Goal: Information Seeking & Learning: Compare options

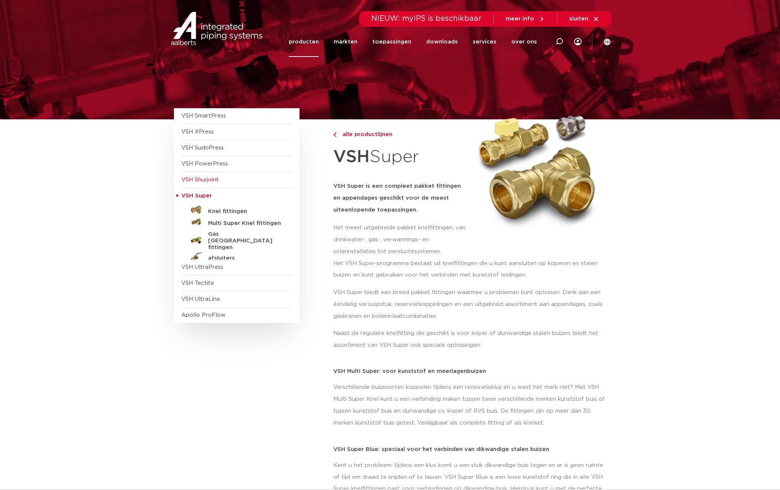
click at [198, 179] on span "VSH Shurjoint" at bounding box center [200, 180] width 38 height 6
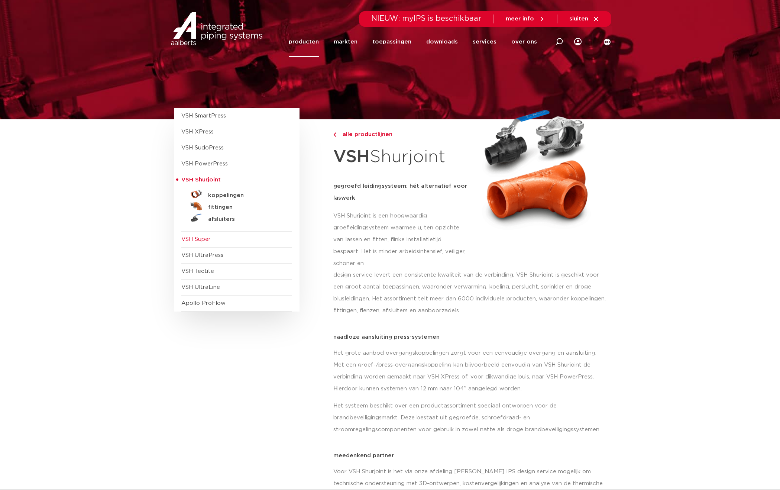
click at [202, 239] on span "VSH Super" at bounding box center [195, 239] width 29 height 6
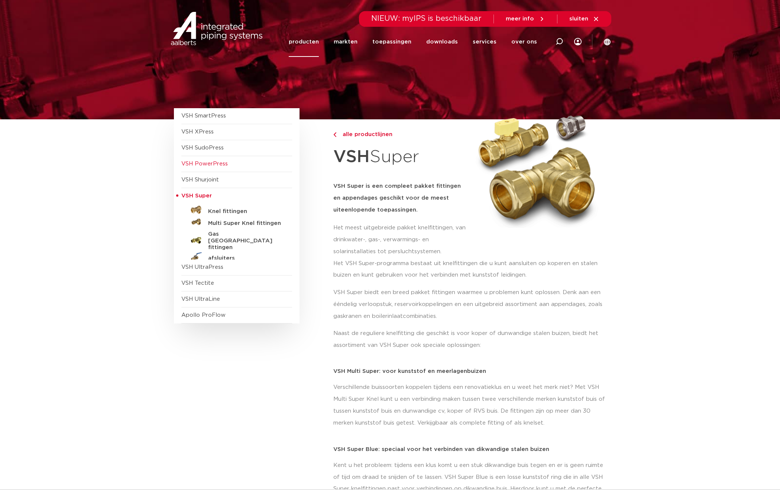
click at [207, 165] on span "VSH PowerPress" at bounding box center [204, 164] width 46 height 6
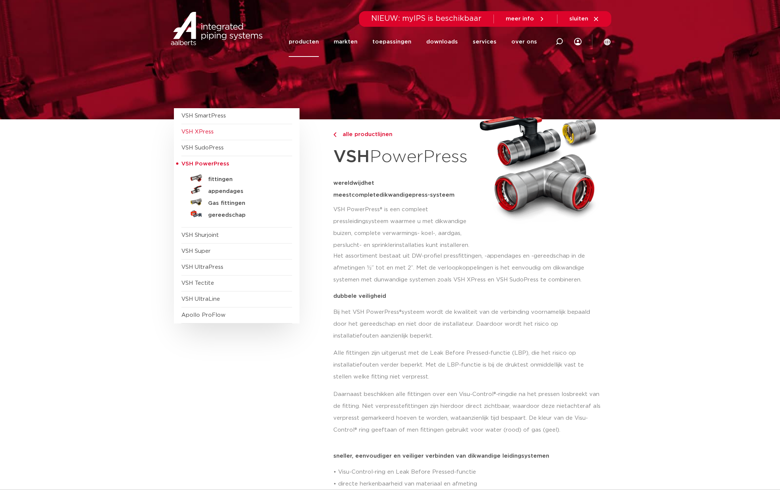
click at [205, 134] on span "VSH XPress" at bounding box center [197, 132] width 32 height 6
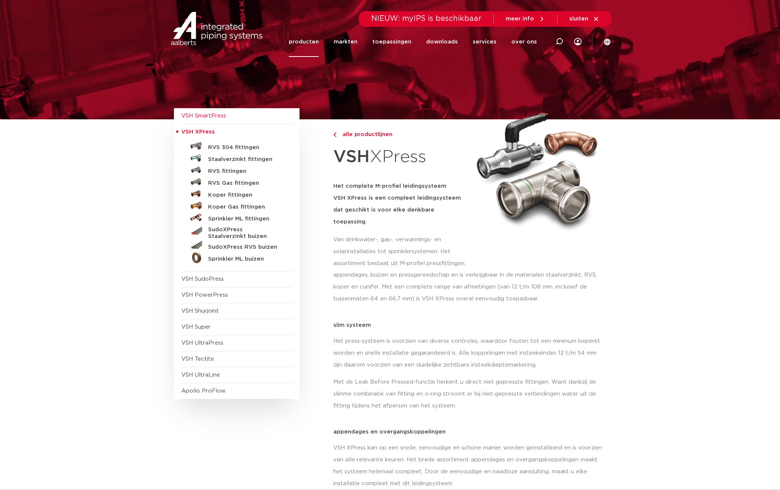
click at [207, 116] on span "VSH SmartPress" at bounding box center [203, 116] width 45 height 6
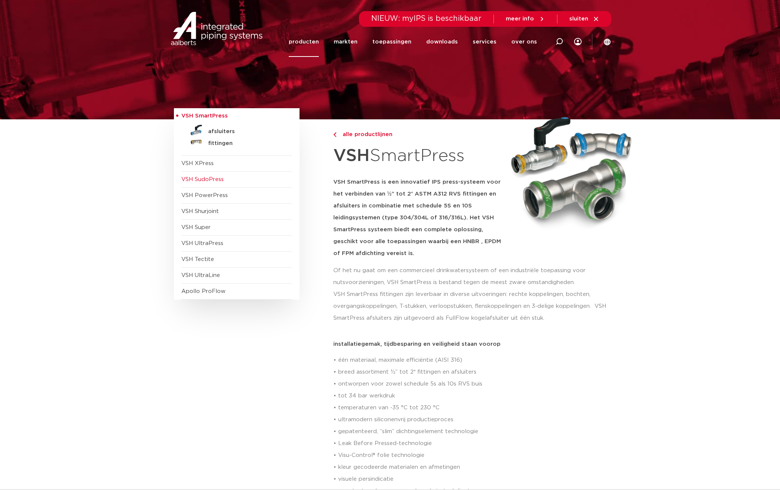
click at [205, 177] on span "VSH SudoPress" at bounding box center [202, 179] width 42 height 6
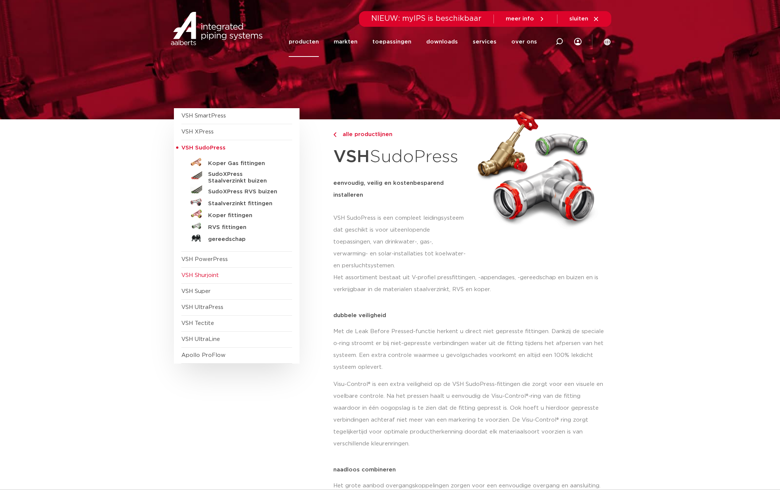
click at [209, 275] on span "VSH Shurjoint" at bounding box center [200, 275] width 38 height 6
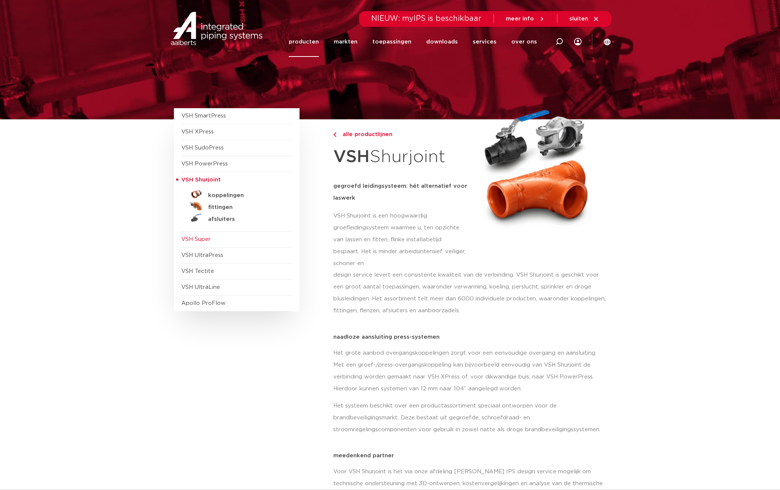
click at [202, 239] on span "VSH Super" at bounding box center [195, 239] width 29 height 6
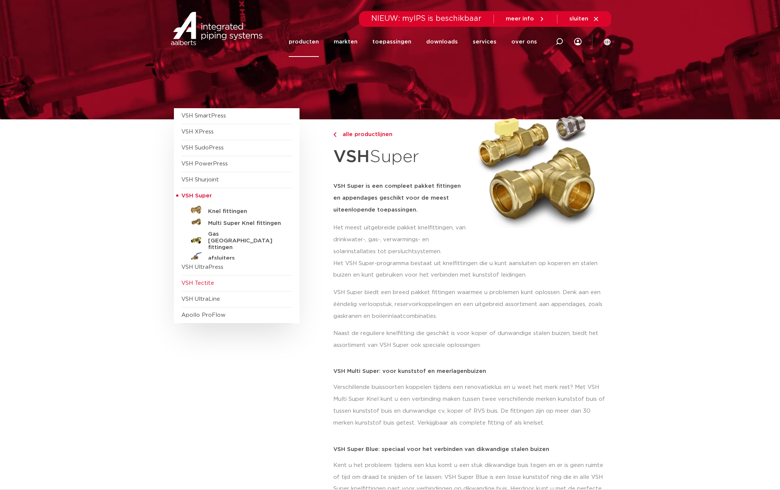
click at [205, 280] on span "VSH Tectite" at bounding box center [197, 283] width 33 height 6
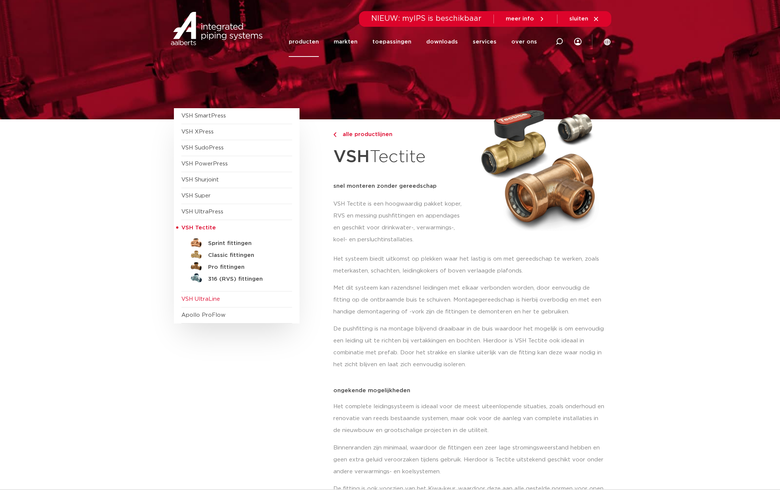
click at [205, 299] on span "VSH UltraLine" at bounding box center [200, 299] width 39 height 6
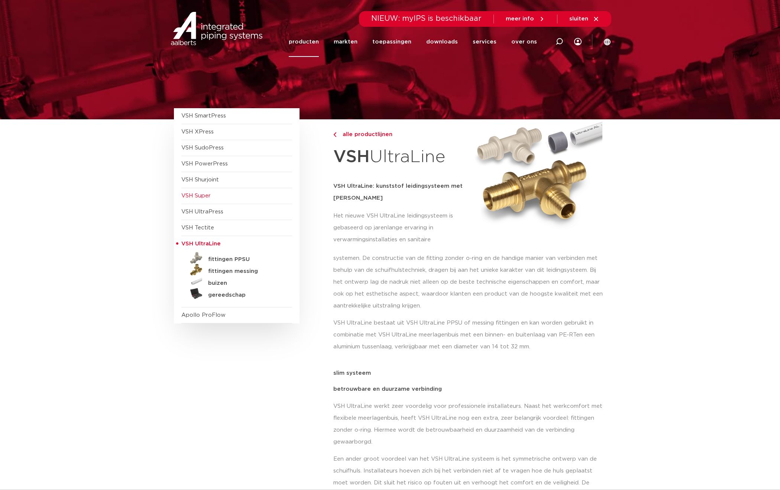
click at [205, 197] on span "VSH Super" at bounding box center [195, 196] width 29 height 6
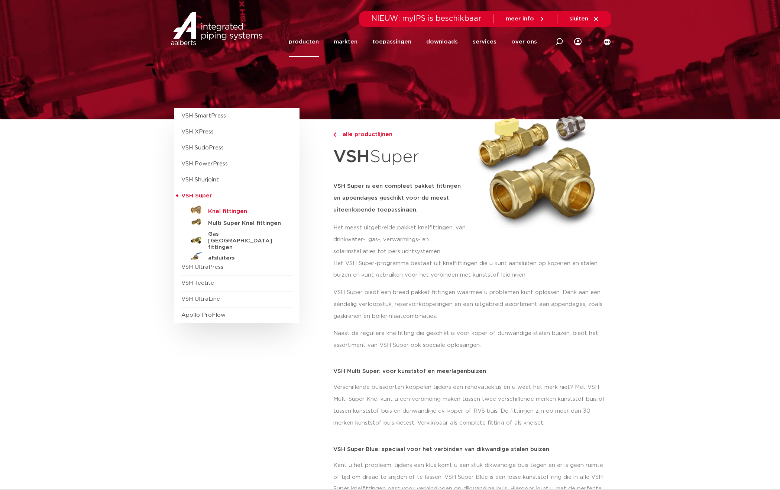
click at [226, 211] on h5 "Knel fittingen" at bounding box center [245, 211] width 74 height 7
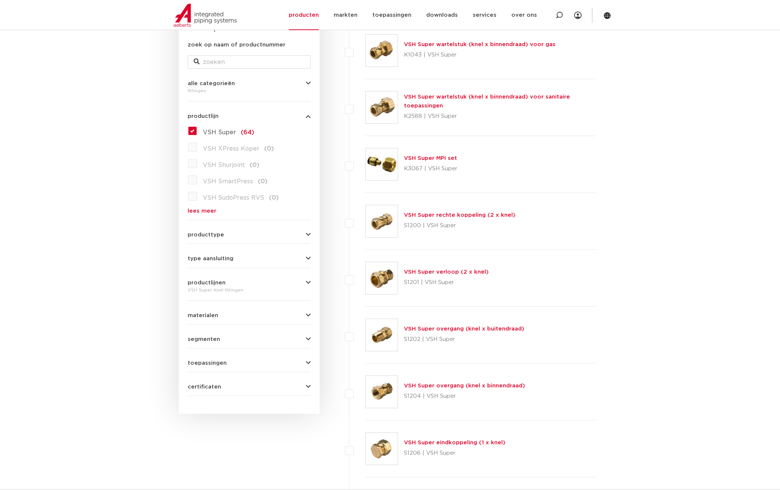
scroll to position [149, 0]
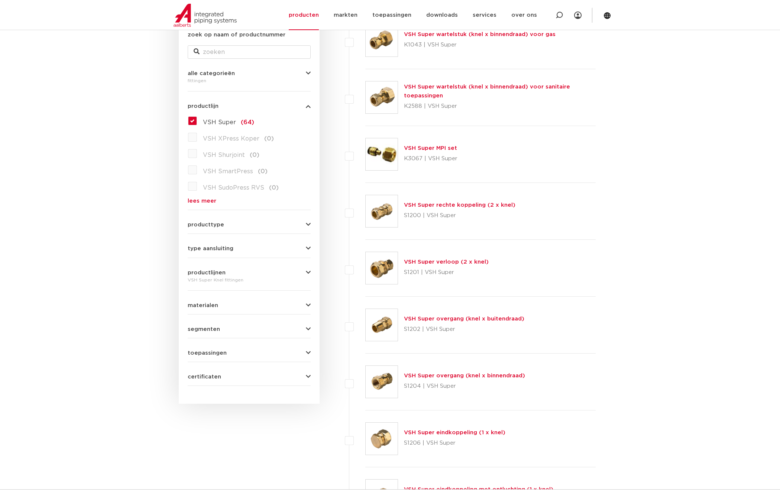
click at [310, 222] on icon "button" at bounding box center [308, 225] width 5 height 6
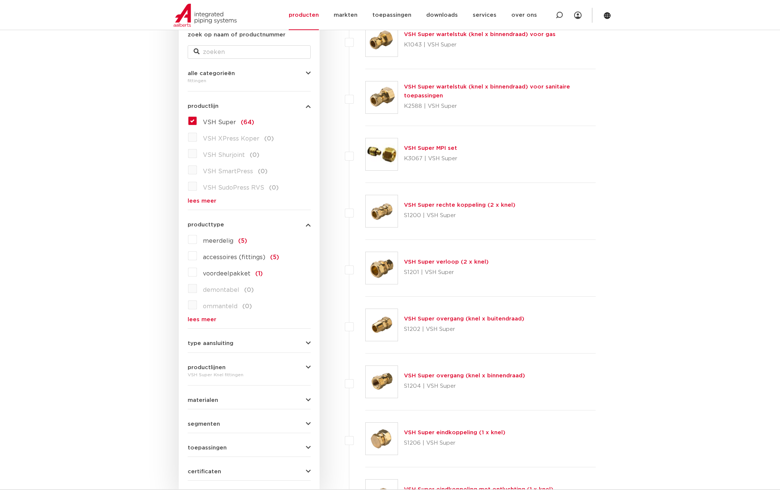
click at [307, 224] on icon "button" at bounding box center [308, 225] width 5 height 6
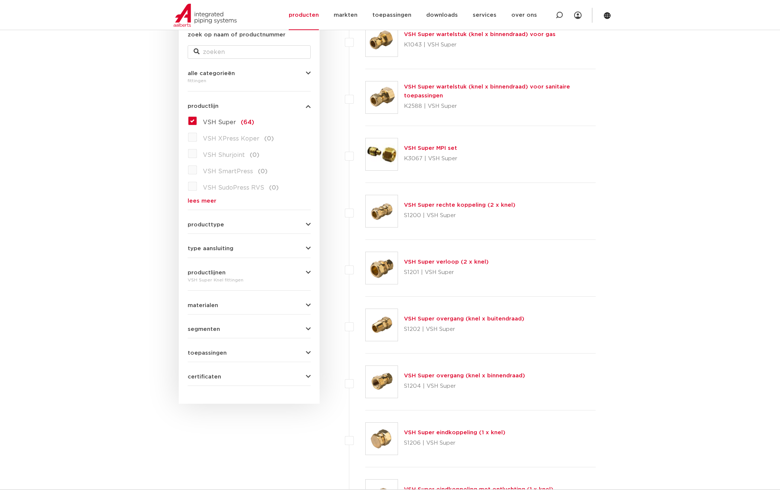
click at [306, 249] on icon "button" at bounding box center [308, 249] width 5 height 6
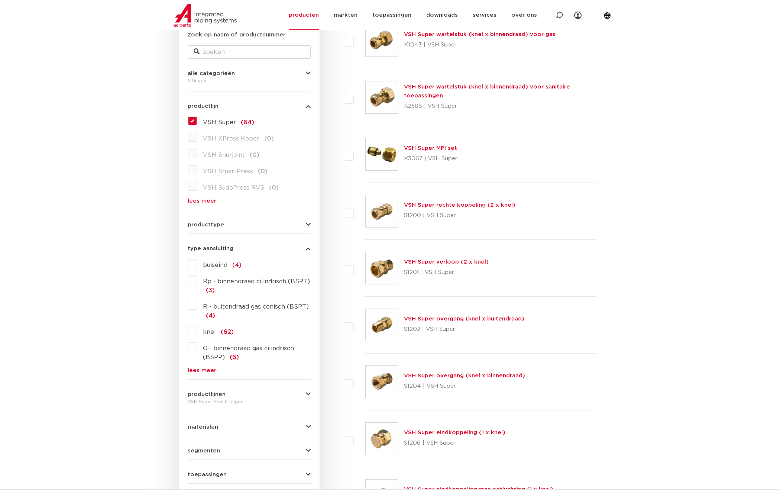
click at [197, 262] on label "buiseind (4)" at bounding box center [219, 264] width 45 height 12
click at [0, 0] on input "buiseind (4)" at bounding box center [0, 0] width 0 height 0
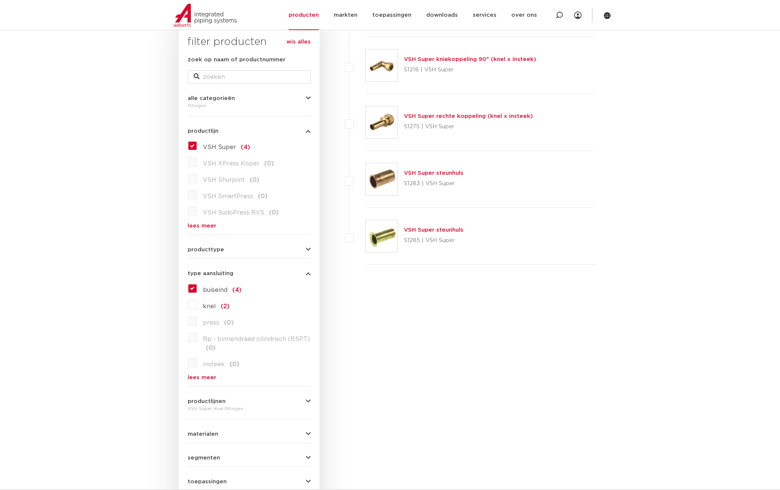
scroll to position [149, 0]
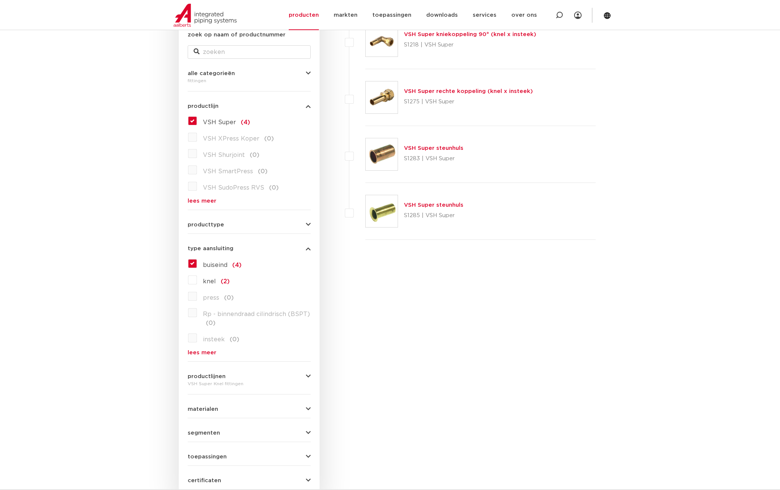
click at [197, 264] on label "buiseind (4)" at bounding box center [219, 264] width 45 height 12
click at [0, 0] on input "buiseind (4)" at bounding box center [0, 0] width 0 height 0
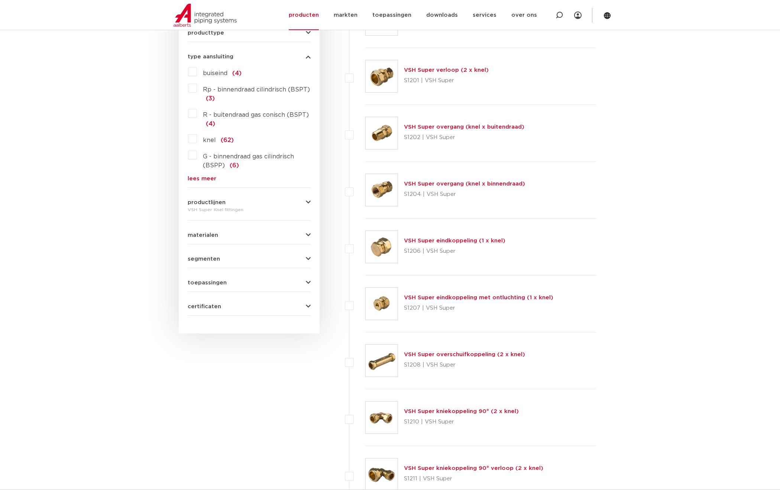
scroll to position [297, 0]
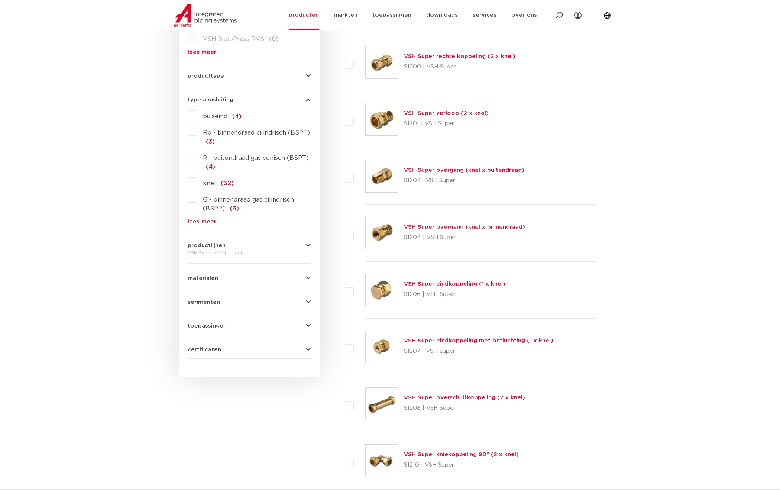
click at [308, 243] on icon "button" at bounding box center [308, 246] width 5 height 6
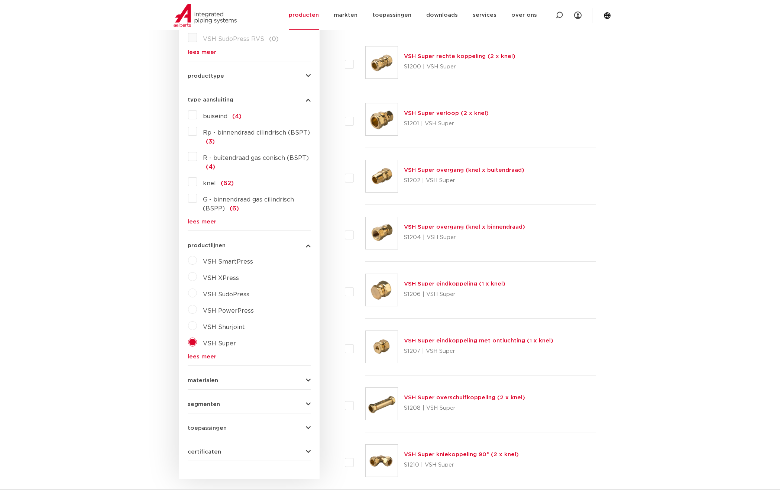
scroll to position [260, 0]
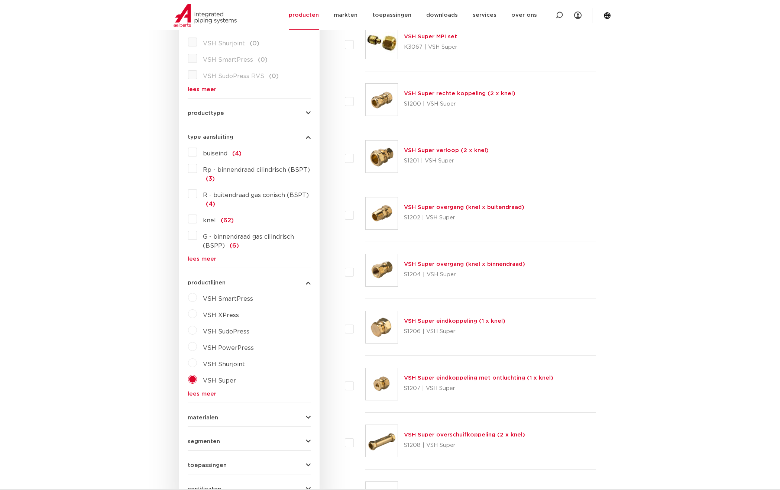
click at [439, 149] on link "VSH Super verloop (2 x knel)" at bounding box center [446, 151] width 85 height 6
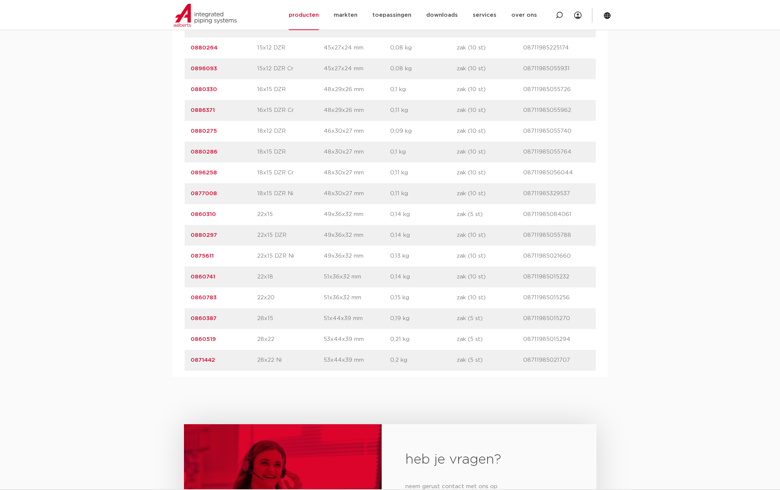
scroll to position [780, 0]
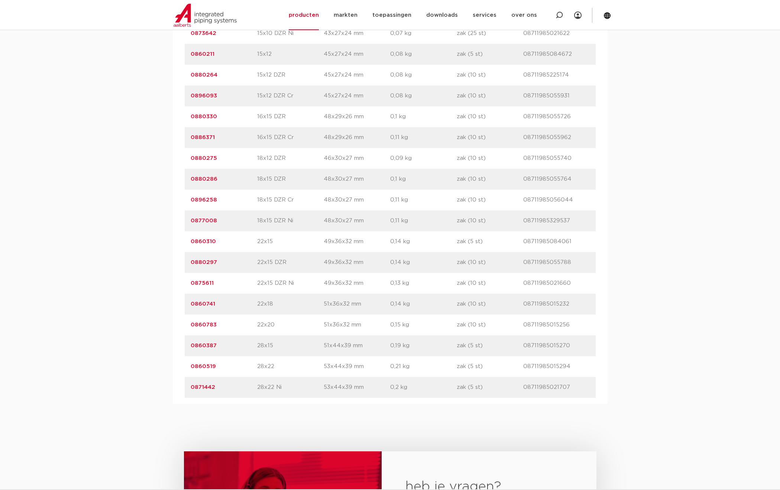
click at [206, 366] on link "0860519" at bounding box center [203, 366] width 25 height 6
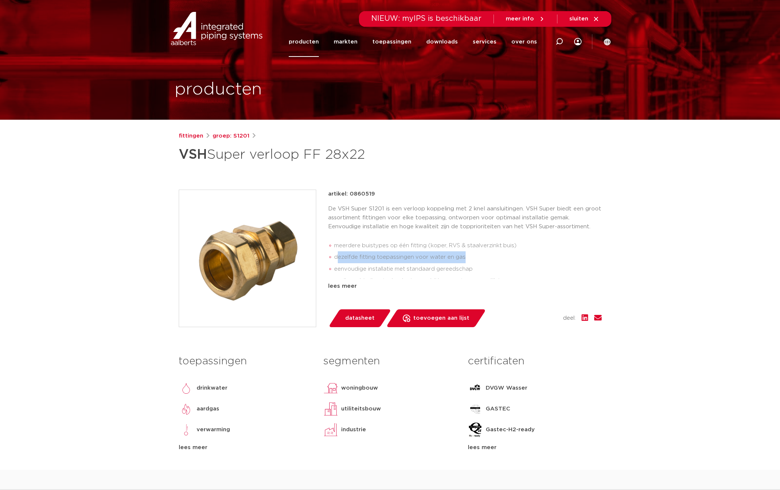
drag, startPoint x: 339, startPoint y: 258, endPoint x: 466, endPoint y: 257, distance: 127.5
click at [466, 257] on li "dezelfde fitting toepassingen voor water en gas" at bounding box center [468, 257] width 268 height 12
drag, startPoint x: 344, startPoint y: 246, endPoint x: 526, endPoint y: 243, distance: 181.4
click at [526, 243] on li "meerdere buistypes op één fitting (koper, RVS & staalverzinkt buis)" at bounding box center [468, 246] width 268 height 12
click at [441, 246] on li "meerdere buistypes op één fitting (koper, RVS & staalverzinkt buis)" at bounding box center [468, 246] width 268 height 12
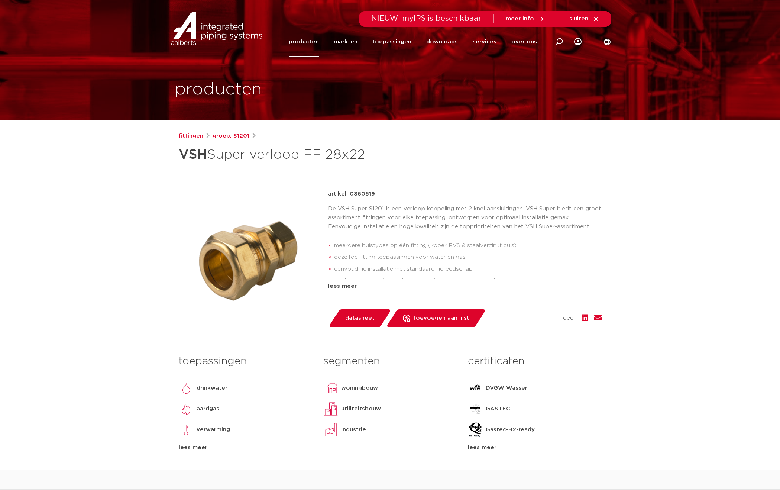
drag, startPoint x: 449, startPoint y: 246, endPoint x: 453, endPoint y: 246, distance: 4.1
click at [450, 246] on li "meerdere buistypes op één fitting (koper, RVS & staalverzinkt buis)" at bounding box center [468, 246] width 268 height 12
click at [474, 246] on li "meerdere buistypes op één fitting (koper, RVS & staalverzinkt buis)" at bounding box center [468, 246] width 268 height 12
drag, startPoint x: 354, startPoint y: 247, endPoint x: 495, endPoint y: 246, distance: 140.8
click at [495, 246] on li "meerdere buistypes op één fitting (koper, RVS & staalverzinkt buis)" at bounding box center [468, 246] width 268 height 12
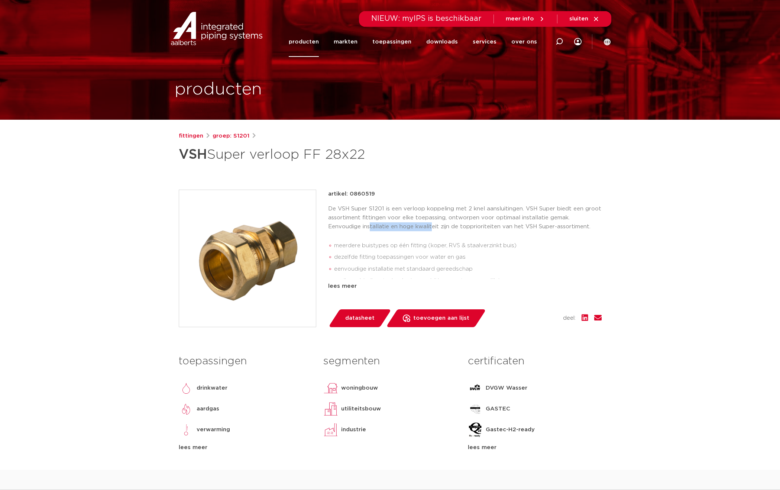
drag, startPoint x: 369, startPoint y: 229, endPoint x: 430, endPoint y: 228, distance: 61.7
click at [430, 228] on p "De VSH Super S1201 is een verloop koppeling met 2 knel aansluitingen. VSH Super…" at bounding box center [464, 217] width 273 height 27
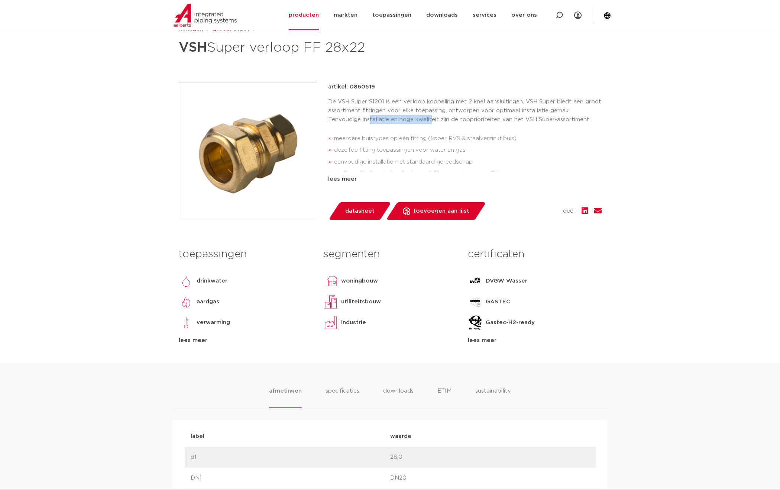
scroll to position [111, 0]
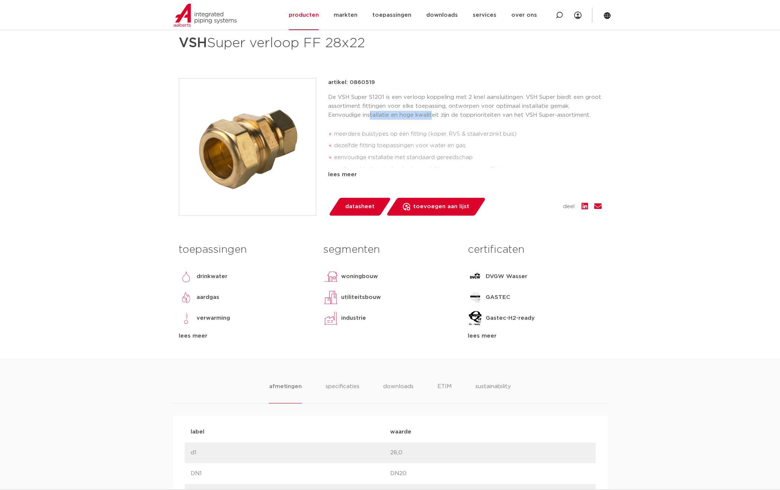
click at [362, 202] on span "datasheet" at bounding box center [359, 207] width 29 height 12
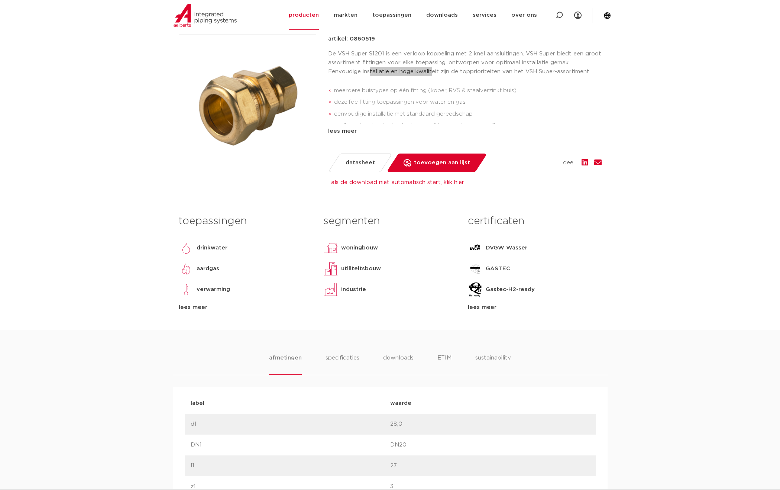
scroll to position [297, 0]
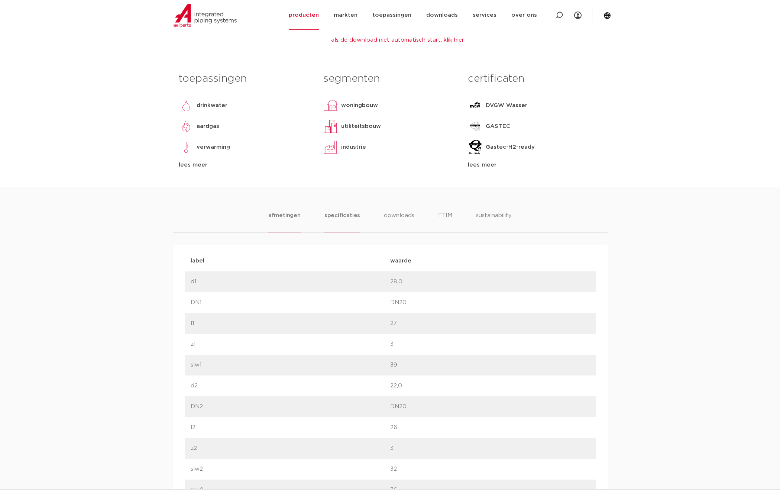
click at [355, 217] on li "specificaties" at bounding box center [342, 221] width 36 height 21
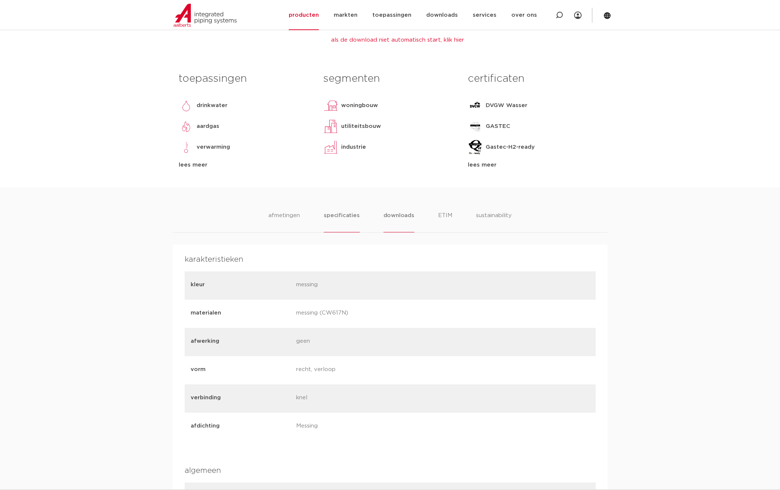
click at [387, 214] on li "downloads" at bounding box center [398, 221] width 31 height 21
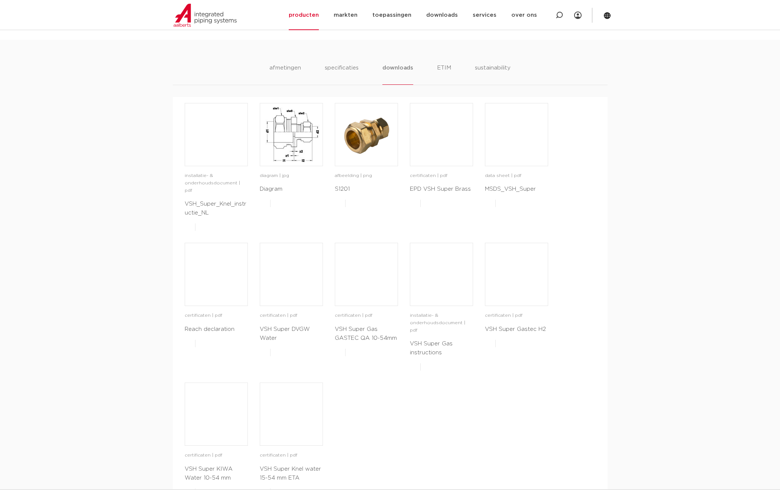
scroll to position [334, 0]
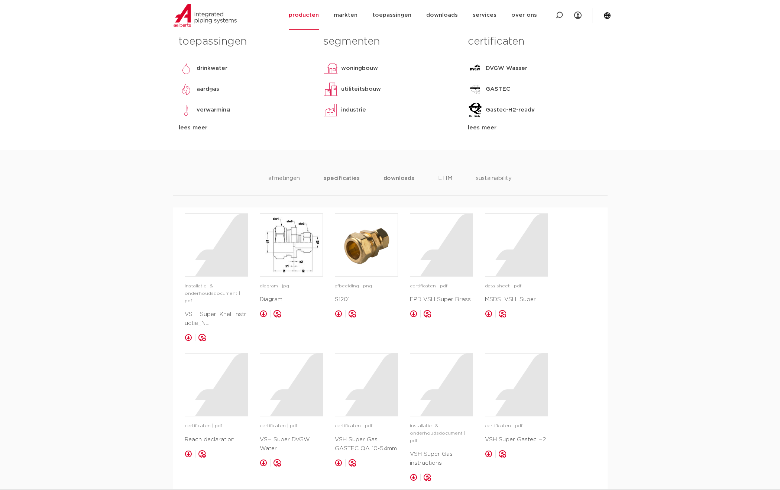
click at [344, 179] on li "specificaties" at bounding box center [342, 184] width 36 height 21
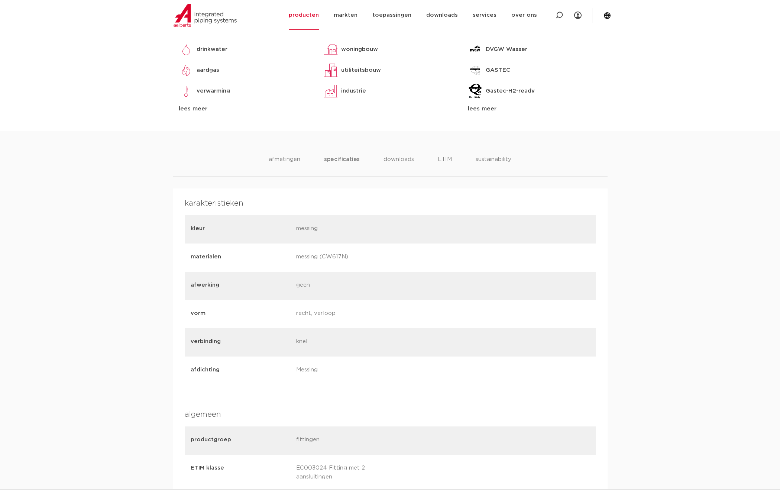
scroll to position [372, 0]
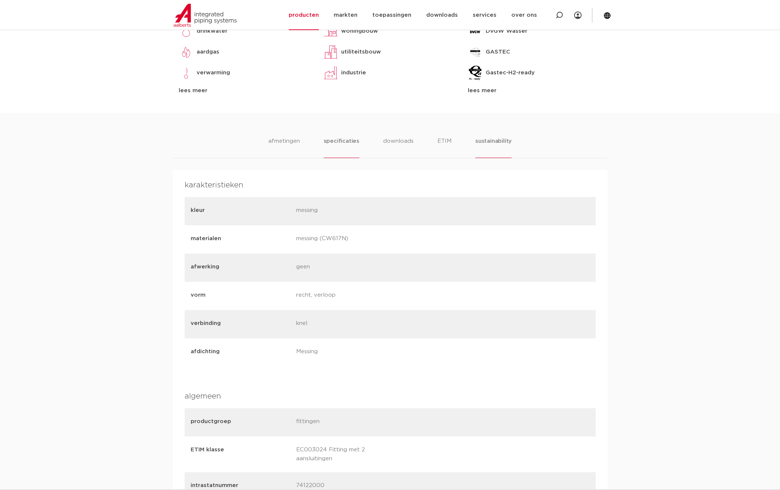
click at [488, 141] on li "sustainability" at bounding box center [493, 147] width 36 height 21
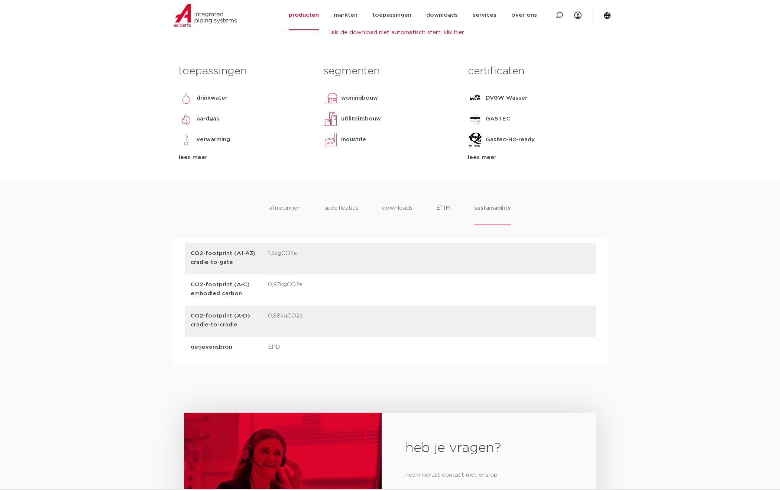
scroll to position [297, 0]
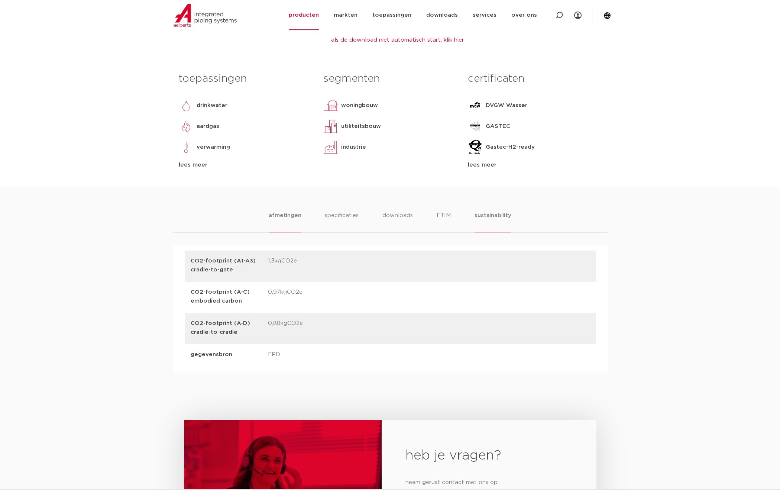
click at [295, 215] on li "afmetingen" at bounding box center [285, 221] width 32 height 21
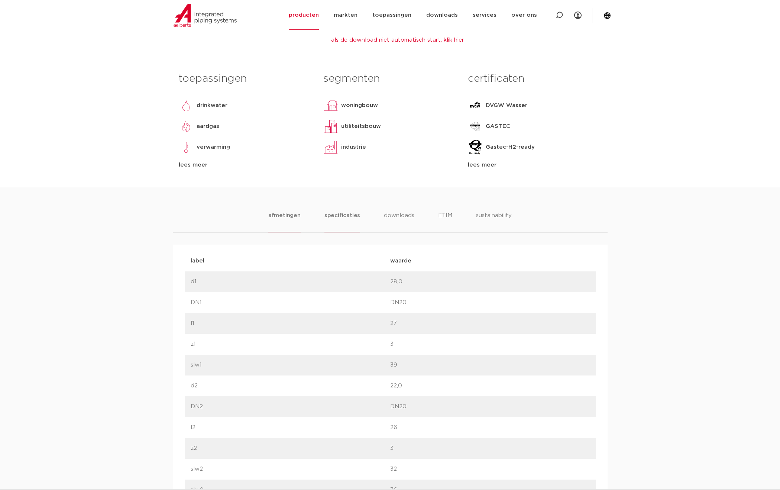
click at [345, 217] on li "specificaties" at bounding box center [342, 221] width 36 height 21
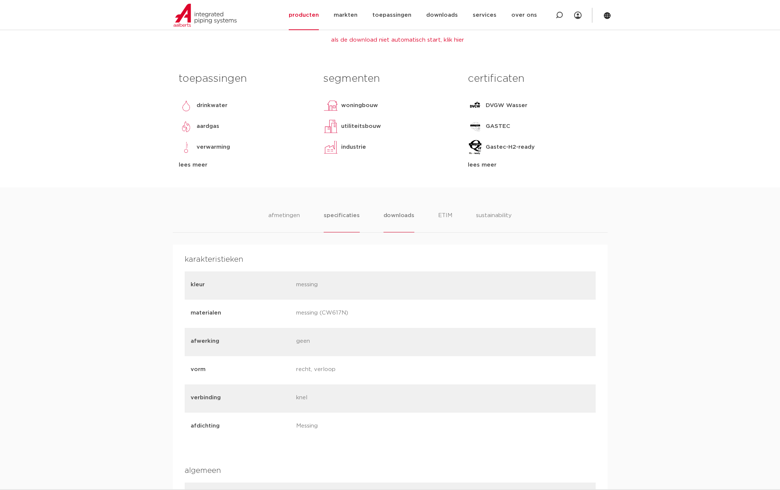
click at [392, 216] on li "downloads" at bounding box center [398, 221] width 31 height 21
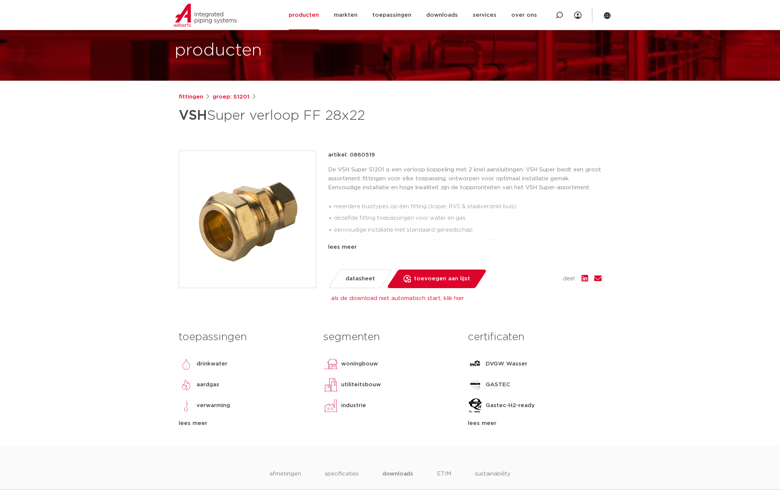
scroll to position [0, 0]
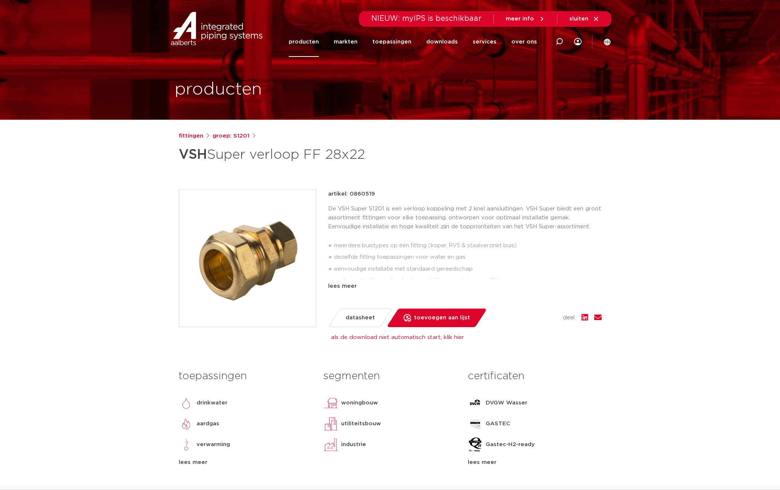
click at [318, 45] on link "producten" at bounding box center [304, 42] width 30 height 30
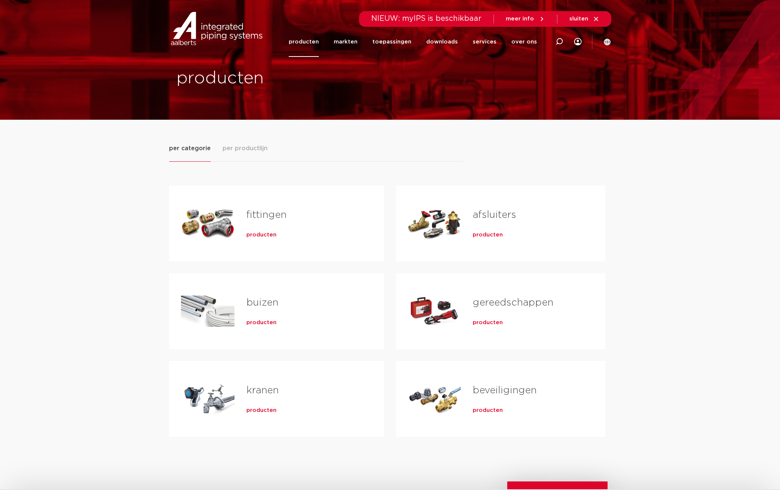
click at [263, 234] on span "producten" at bounding box center [261, 234] width 30 height 7
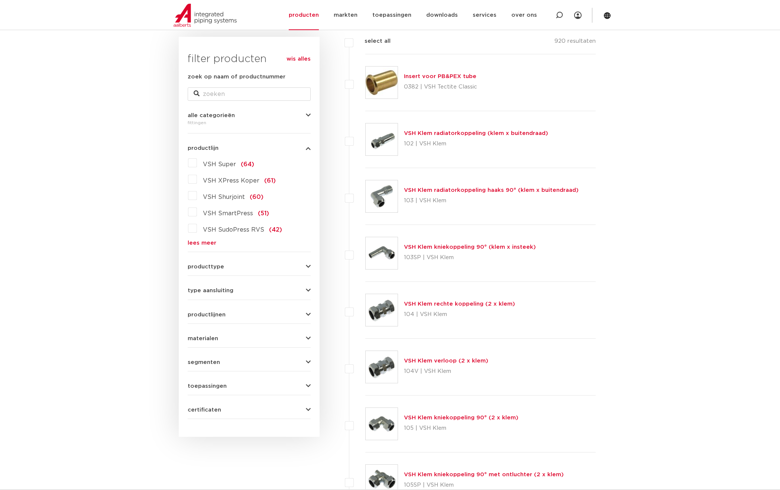
scroll to position [111, 0]
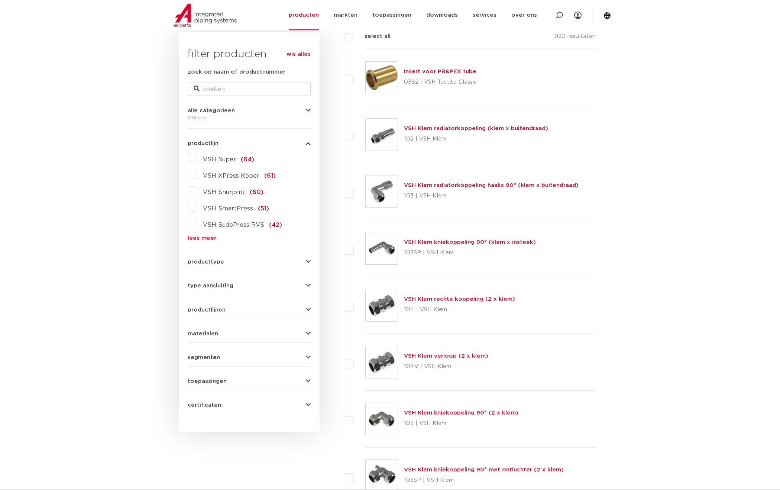
click at [306, 285] on icon "button" at bounding box center [308, 286] width 5 height 6
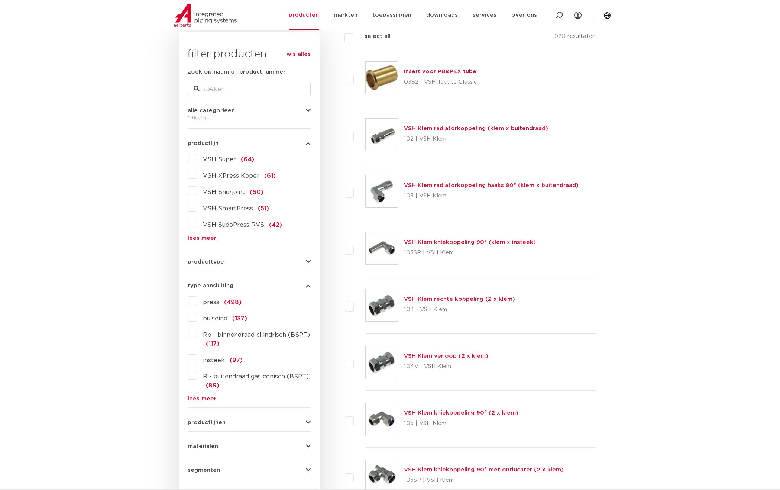
click at [197, 301] on label "press (498)" at bounding box center [219, 301] width 45 height 12
click at [0, 0] on input "press (498)" at bounding box center [0, 0] width 0 height 0
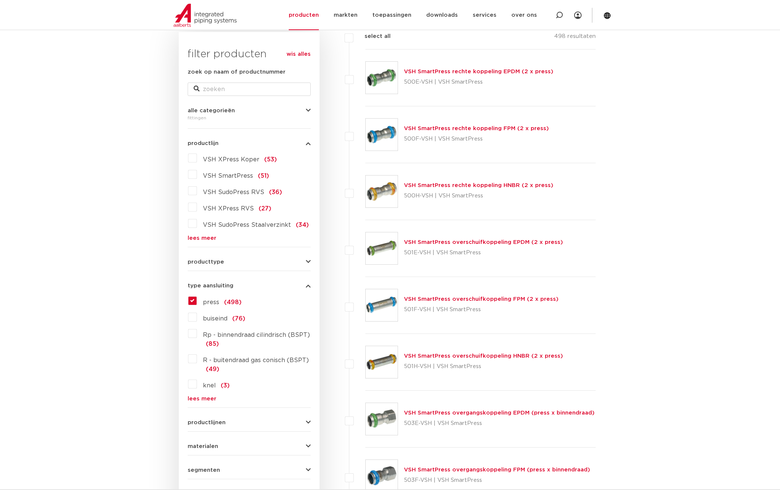
click at [197, 301] on label "press (498)" at bounding box center [219, 301] width 45 height 12
click at [0, 0] on input "press (498)" at bounding box center [0, 0] width 0 height 0
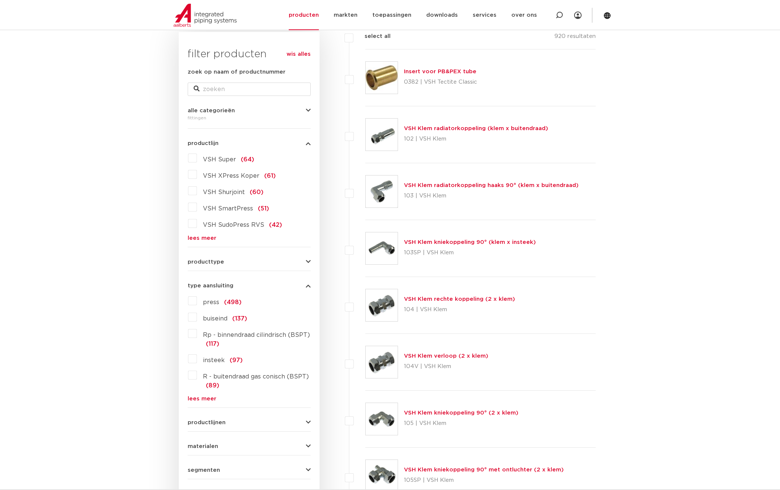
click at [197, 318] on label "buiseind (137)" at bounding box center [222, 317] width 50 height 12
click at [0, 0] on input "buiseind (137)" at bounding box center [0, 0] width 0 height 0
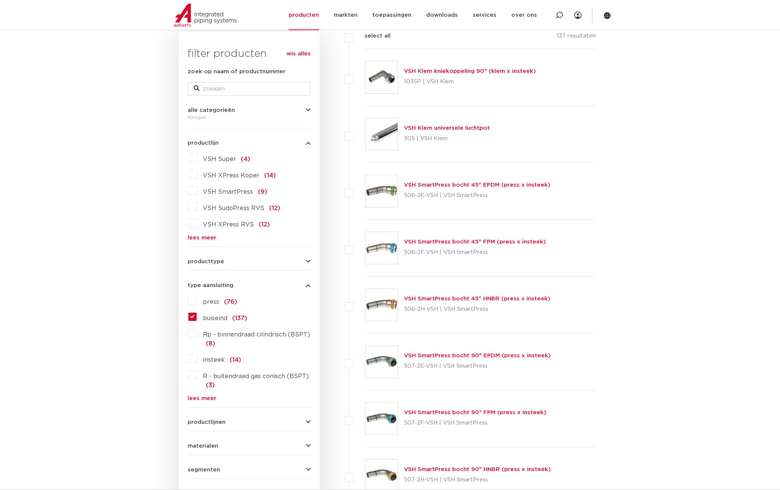
scroll to position [111, 0]
click at [197, 317] on label "buiseind (137)" at bounding box center [222, 317] width 50 height 12
click at [0, 0] on input "buiseind (137)" at bounding box center [0, 0] width 0 height 0
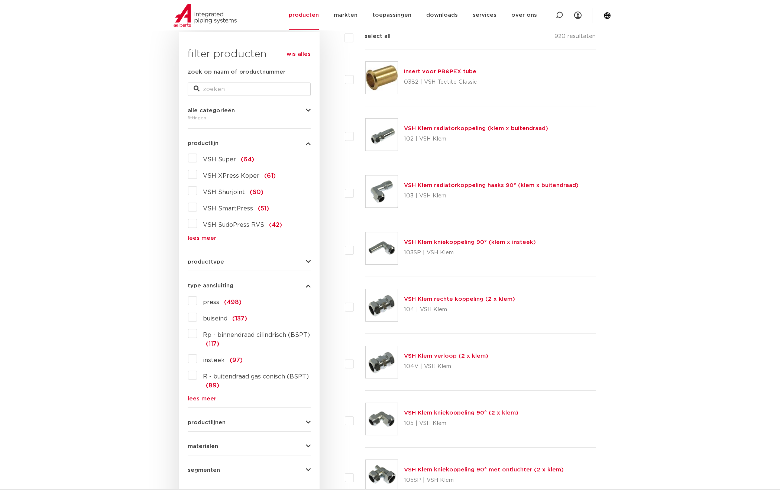
click at [198, 399] on link "lees meer" at bounding box center [249, 399] width 123 height 6
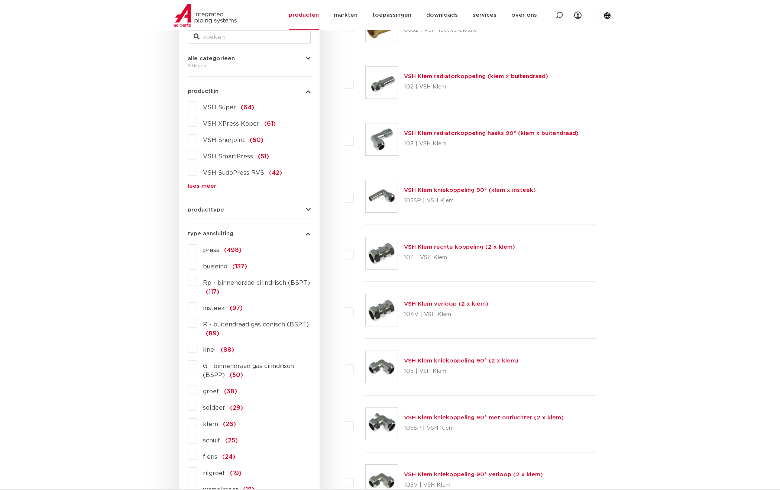
scroll to position [223, 0]
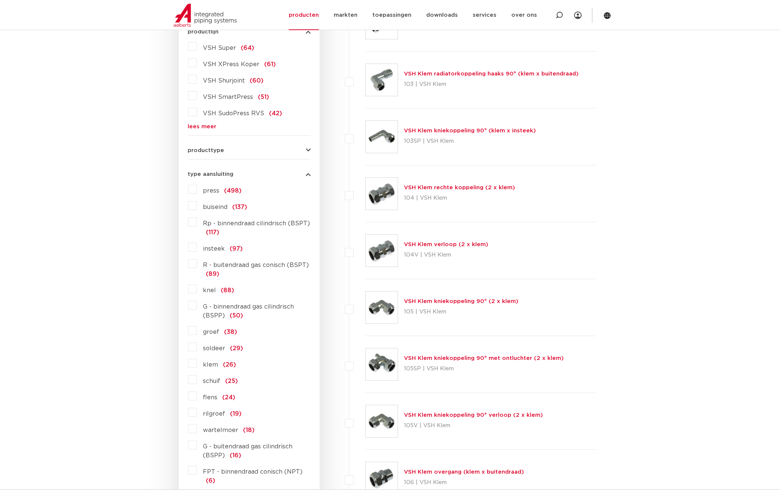
click at [197, 289] on label "knel (88)" at bounding box center [215, 289] width 37 height 12
click at [0, 0] on input "knel (88)" at bounding box center [0, 0] width 0 height 0
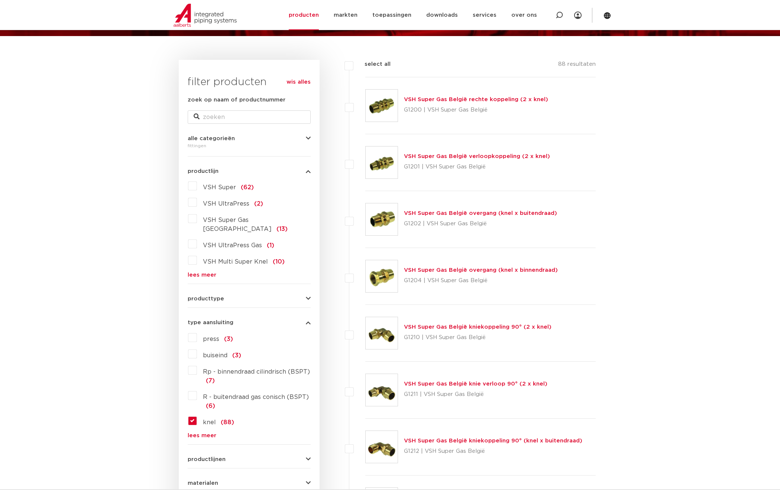
scroll to position [74, 0]
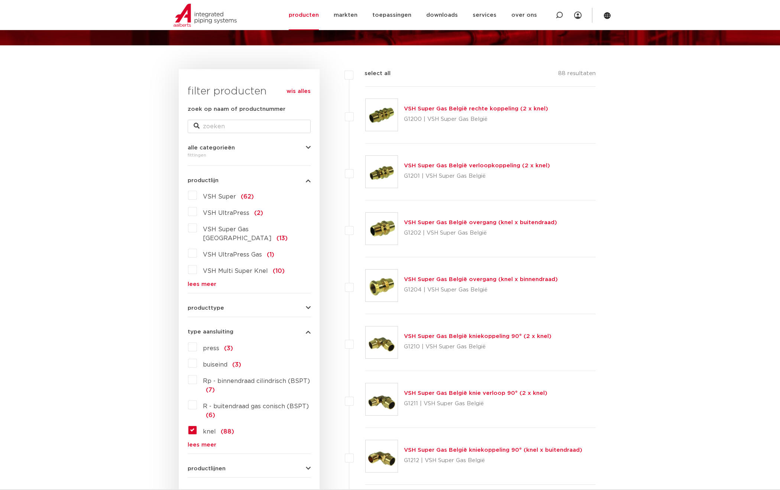
click at [311, 301] on div "wis alles filter producten zoek op naam of productnummer alle categorieën [GEOG…" at bounding box center [249, 329] width 141 height 521
click at [308, 305] on icon "button" at bounding box center [308, 308] width 5 height 6
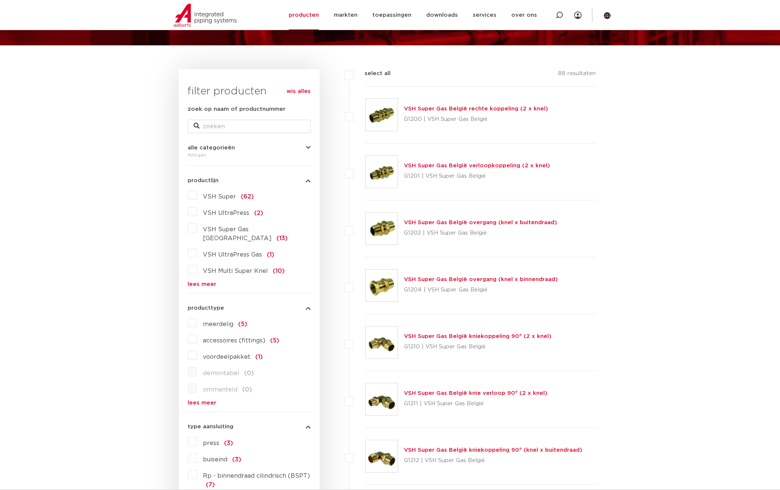
click at [308, 305] on icon "button" at bounding box center [308, 308] width 5 height 6
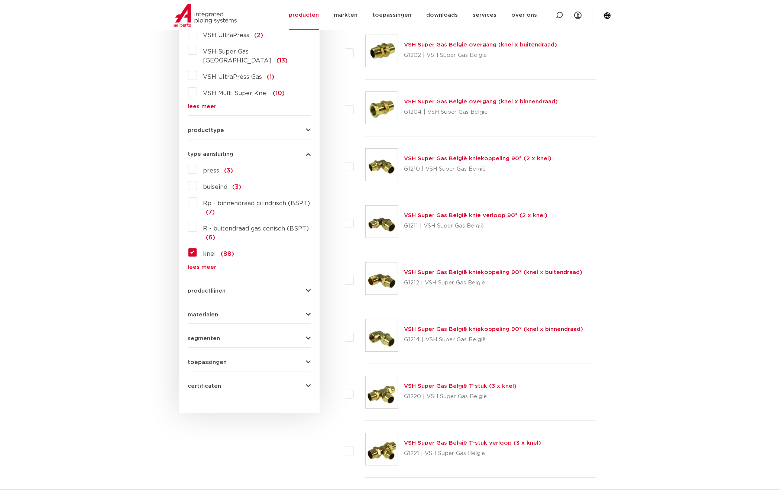
scroll to position [260, 0]
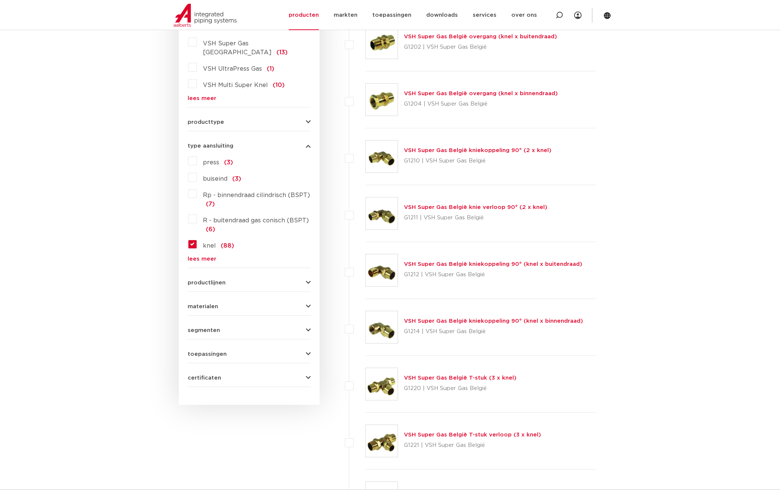
click at [307, 298] on div "materialen messing (86) kunststof (1) roestvaststaal (0) staal (0) koper (0) br…" at bounding box center [249, 304] width 123 height 12
click at [308, 304] on icon "button" at bounding box center [308, 307] width 5 height 6
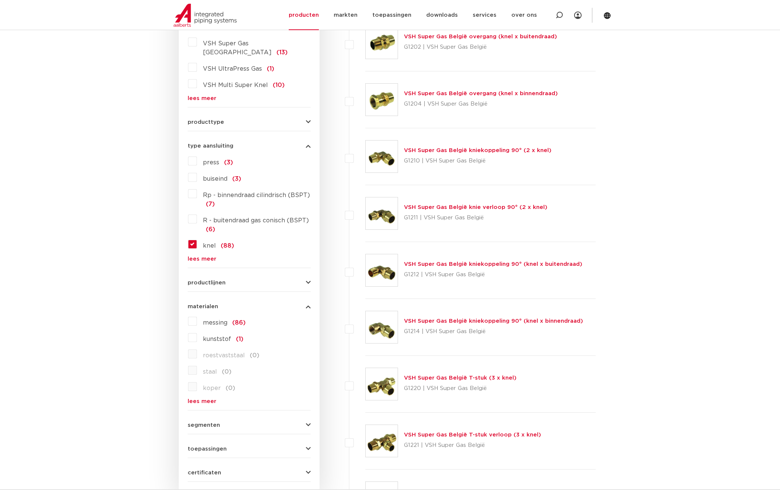
click at [310, 304] on icon "button" at bounding box center [308, 307] width 5 height 6
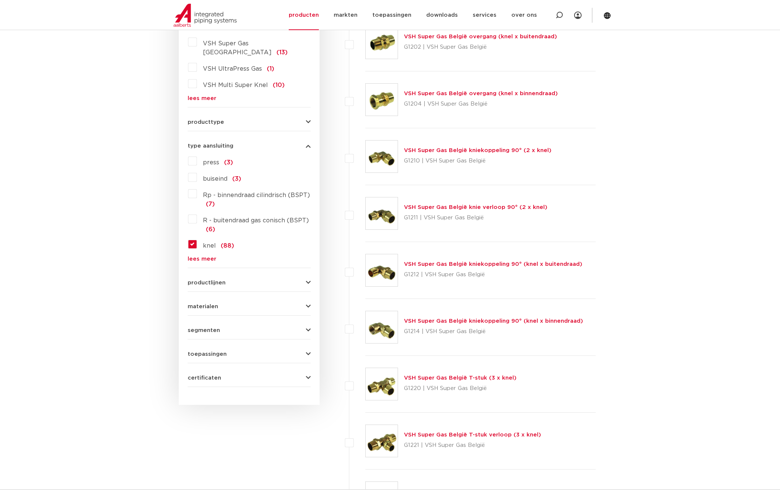
click at [308, 280] on icon "button" at bounding box center [308, 283] width 5 height 6
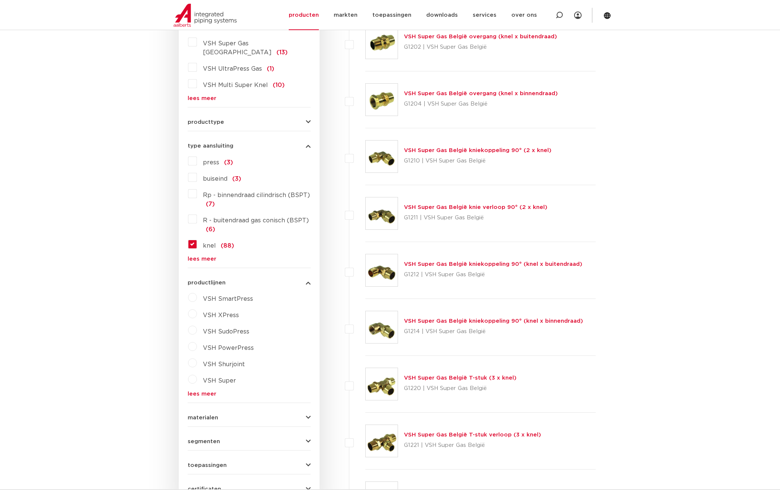
click at [309, 280] on icon "button" at bounding box center [308, 283] width 5 height 6
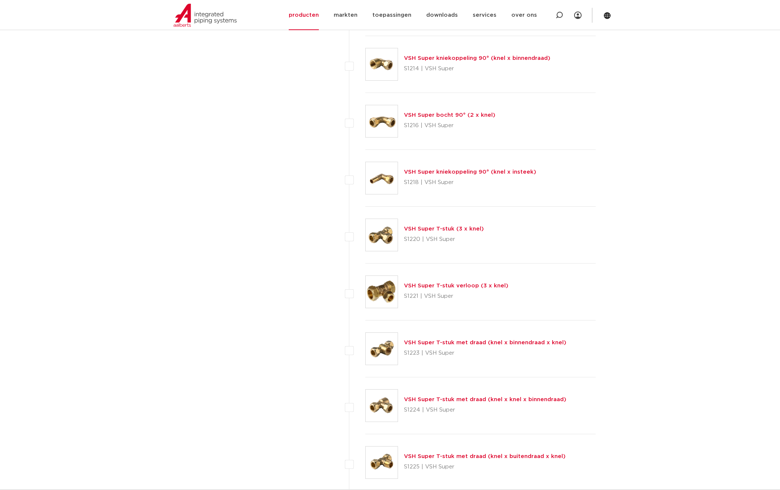
scroll to position [2341, 0]
click at [434, 286] on link "VSH Super T-stuk verloop (3 x knel)" at bounding box center [456, 287] width 104 height 6
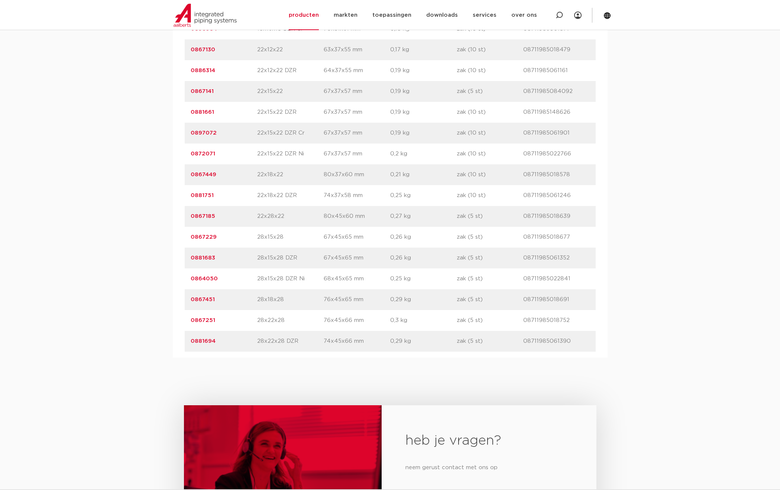
scroll to position [929, 0]
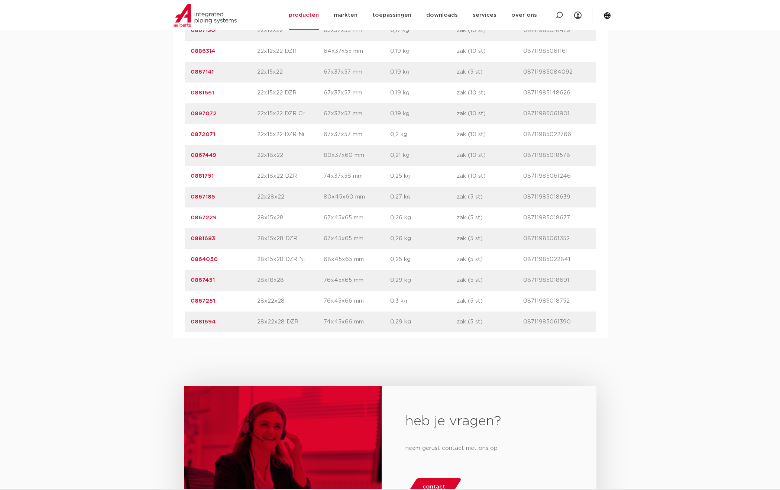
drag, startPoint x: 257, startPoint y: 278, endPoint x: 303, endPoint y: 277, distance: 45.7
click at [303, 277] on p "28x18x28" at bounding box center [290, 280] width 67 height 9
drag, startPoint x: 259, startPoint y: 301, endPoint x: 287, endPoint y: 301, distance: 27.9
click at [287, 301] on p "28x22x28" at bounding box center [290, 301] width 67 height 9
click at [204, 322] on link "0881694" at bounding box center [203, 322] width 25 height 6
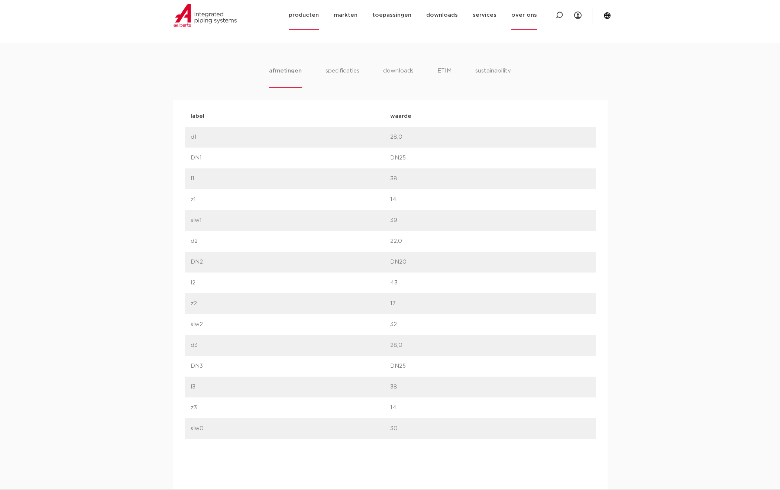
scroll to position [181, 0]
